Goal: Check status

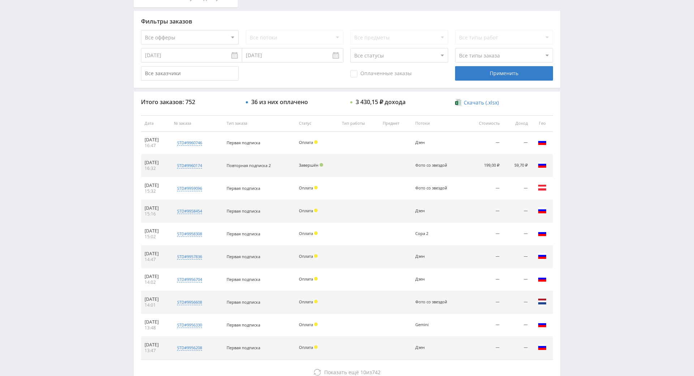
drag, startPoint x: 598, startPoint y: 217, endPoint x: 595, endPoint y: 169, distance: 48.2
click at [595, 169] on div "Telegram-канал Инструменты База знаний Ваш менеджер: Alex Alex Online @edugram_…" at bounding box center [347, 123] width 694 height 608
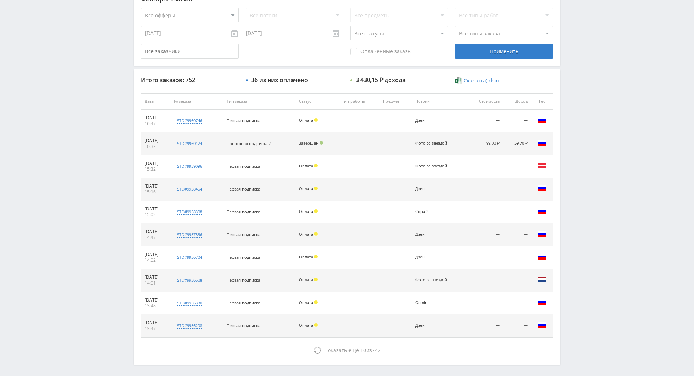
scroll to position [259, 0]
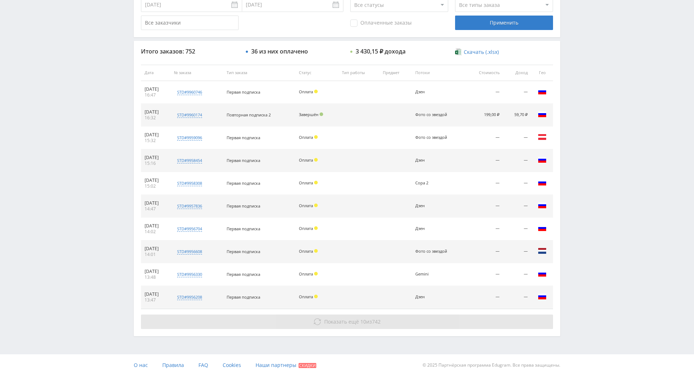
click at [465, 315] on button "Показать ещё 10 из 742" at bounding box center [347, 322] width 412 height 14
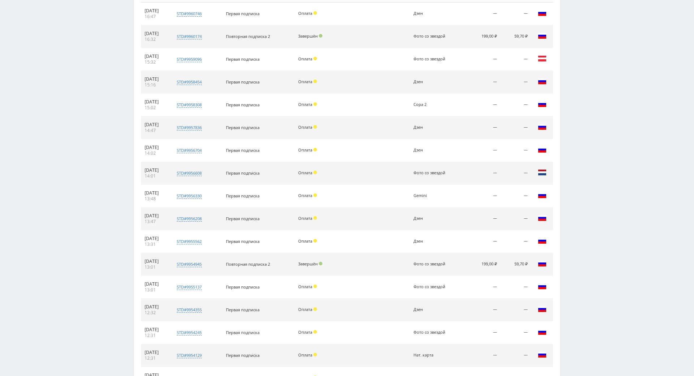
drag, startPoint x: 575, startPoint y: 280, endPoint x: 576, endPoint y: 311, distance: 31.2
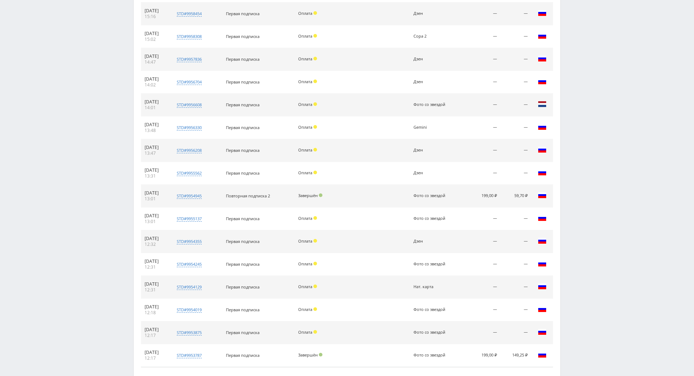
scroll to position [0, 0]
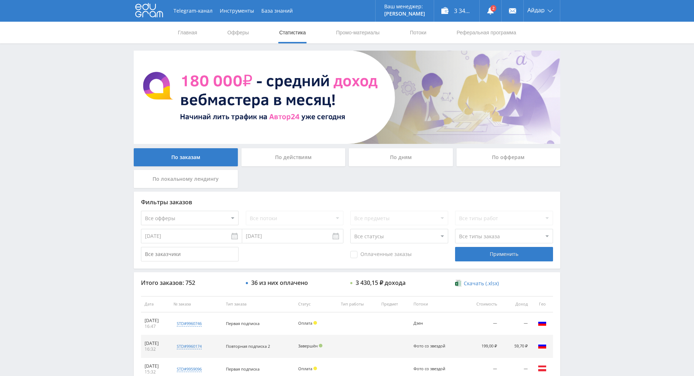
drag, startPoint x: 582, startPoint y: 276, endPoint x: 459, endPoint y: 33, distance: 272.9
click at [494, 9] on link at bounding box center [491, 11] width 22 height 22
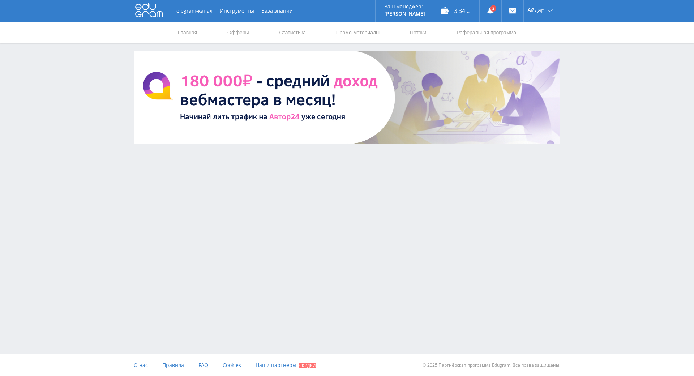
drag, startPoint x: 610, startPoint y: 147, endPoint x: 608, endPoint y: 116, distance: 31.6
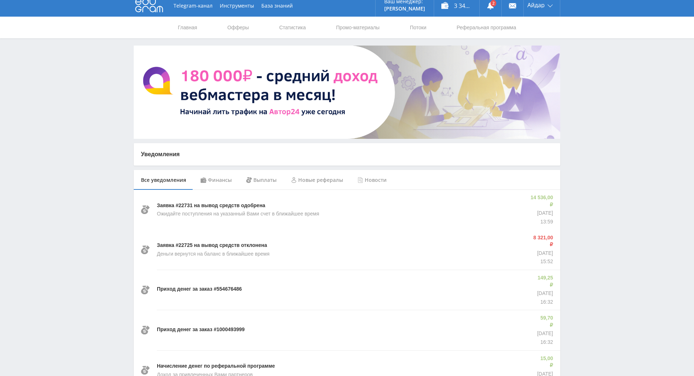
drag, startPoint x: 604, startPoint y: 115, endPoint x: 602, endPoint y: 125, distance: 10.3
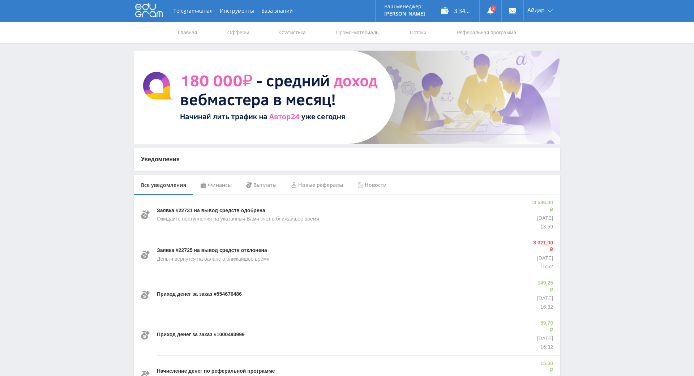
drag, startPoint x: 552, startPoint y: 93, endPoint x: 526, endPoint y: 39, distance: 59.7
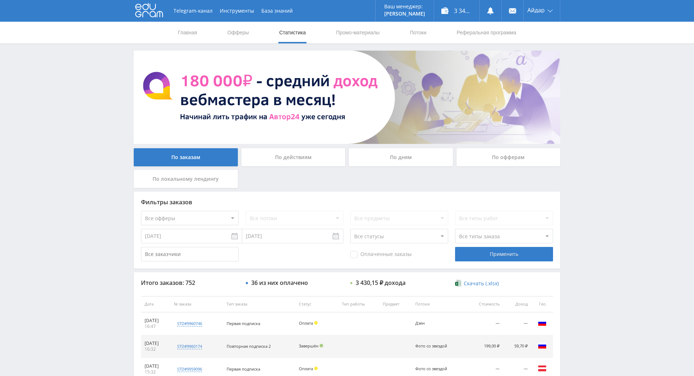
drag, startPoint x: 629, startPoint y: 146, endPoint x: 617, endPoint y: 133, distance: 17.7
click at [612, 124] on div "Telegram-канал Инструменты База знаний Ваш менеджер: Alex Alex Online @edugram_…" at bounding box center [347, 304] width 694 height 608
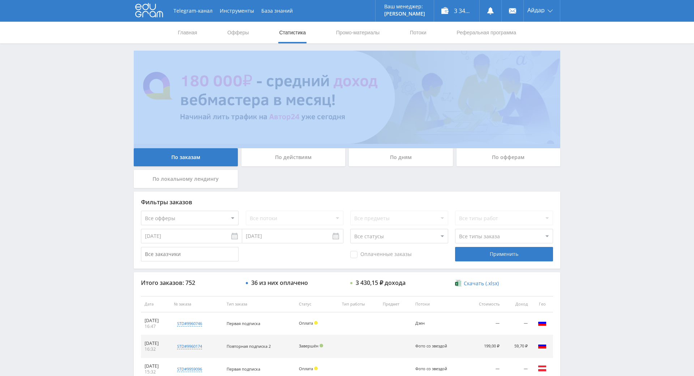
click at [612, 124] on div "Telegram-канал Инструменты База знаний Ваш менеджер: Alex Alex Online @edugram_…" at bounding box center [347, 304] width 694 height 608
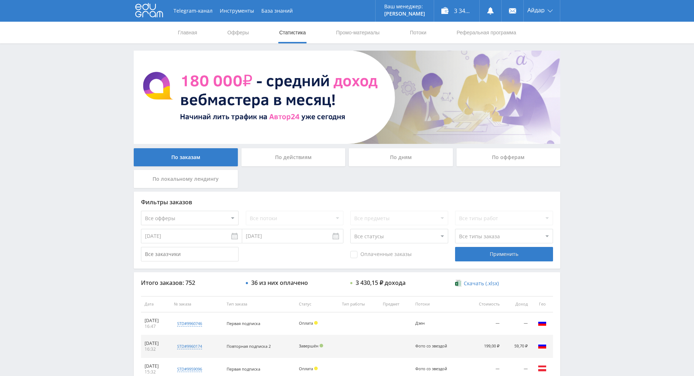
click at [611, 122] on div "Telegram-канал Инструменты База знаний Ваш менеджер: Alex Alex Online @edugram_…" at bounding box center [347, 304] width 694 height 608
click at [587, 111] on div "Telegram-канал Инструменты База знаний Ваш менеджер: Alex Alex Online @edugram_…" at bounding box center [347, 304] width 694 height 608
